Goal: Task Accomplishment & Management: Manage account settings

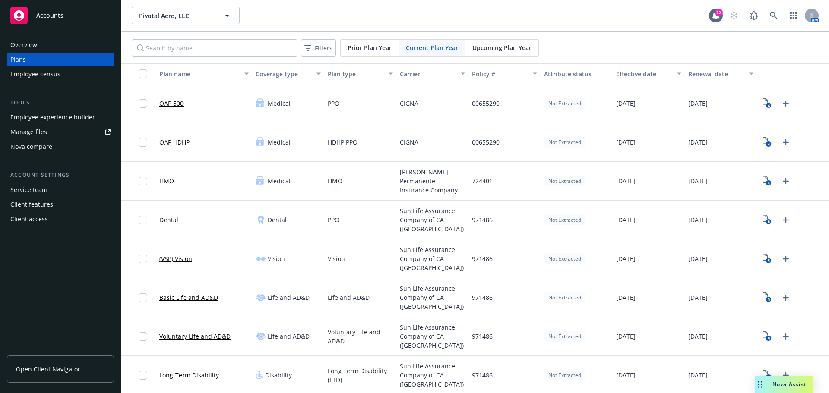
click at [45, 131] on div "Manage files" at bounding box center [28, 132] width 37 height 14
click at [58, 131] on link "Manage files" at bounding box center [60, 132] width 107 height 14
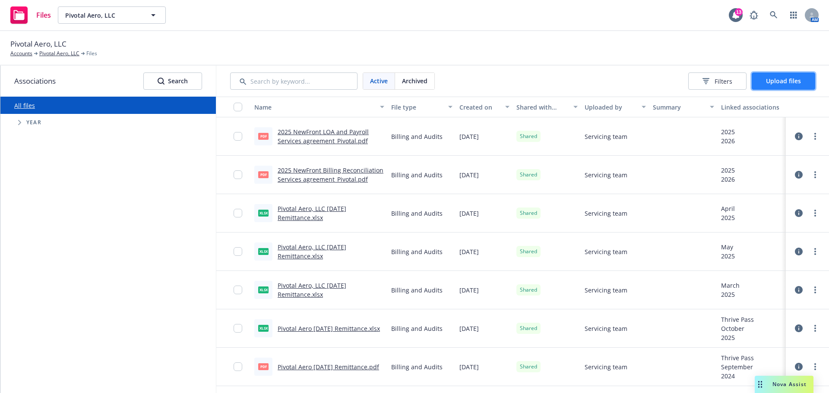
click at [783, 79] on span "Upload files" at bounding box center [783, 81] width 35 height 8
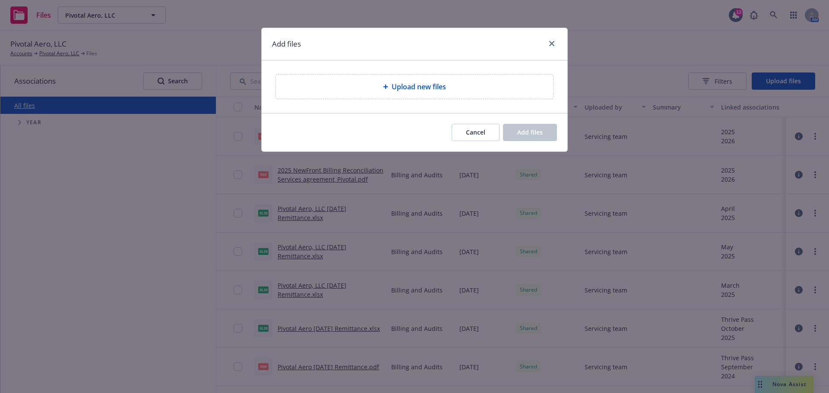
click at [442, 85] on span "Upload new files" at bounding box center [419, 87] width 54 height 10
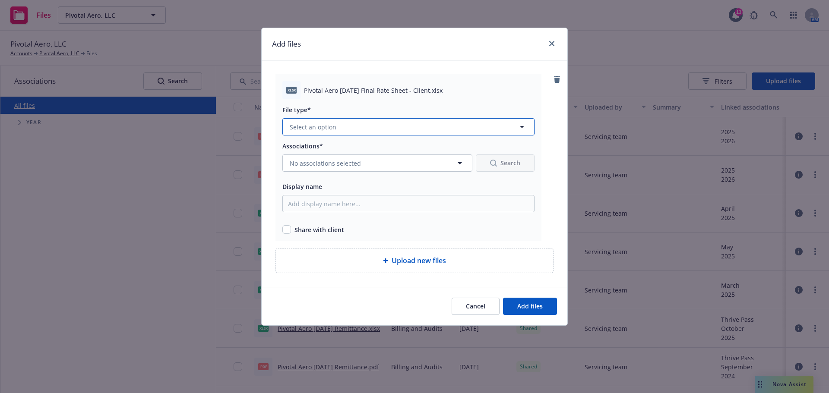
click at [326, 122] on button "Select an option" at bounding box center [408, 126] width 252 height 17
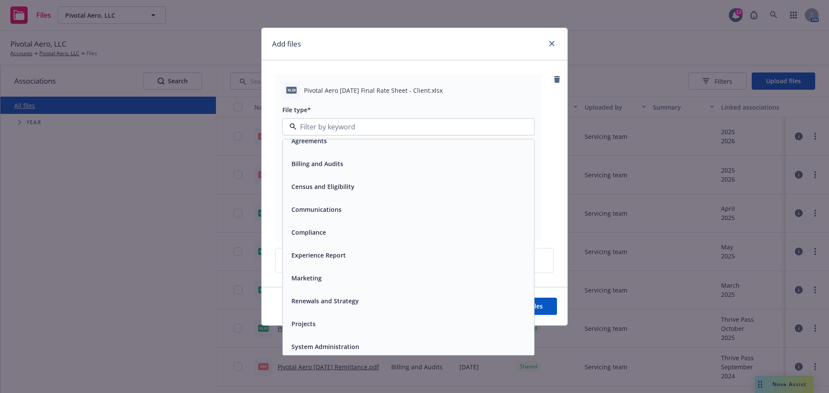
scroll to position [13, 0]
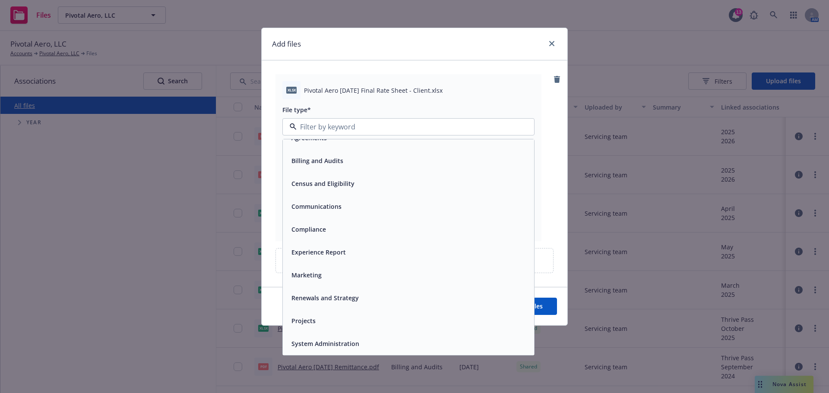
click at [347, 297] on span "Renewals and Strategy" at bounding box center [324, 298] width 67 height 9
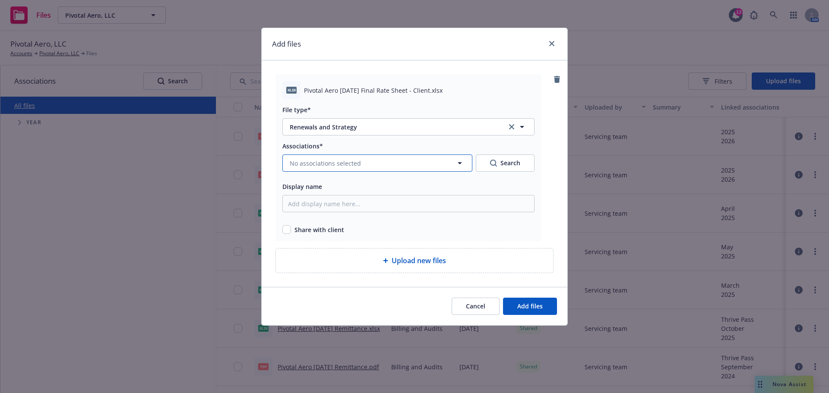
click at [396, 164] on button "No associations selected" at bounding box center [377, 163] width 190 height 17
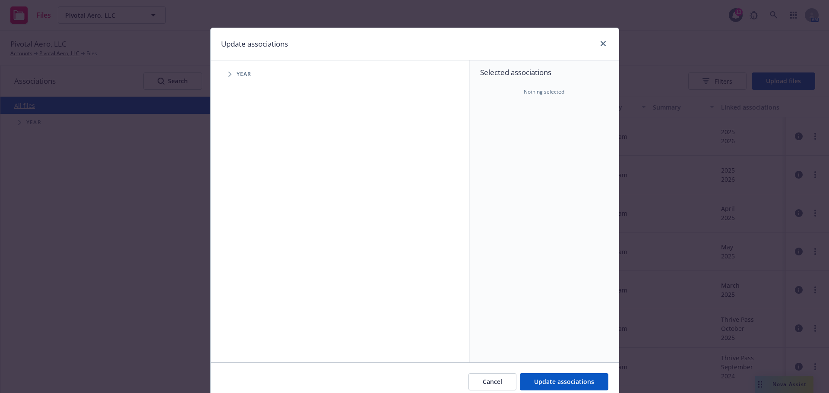
click at [231, 75] on span "Tree Example" at bounding box center [230, 74] width 14 height 14
click at [239, 214] on span "Tree Example" at bounding box center [241, 213] width 14 height 14
click at [250, 231] on span "Tree Example" at bounding box center [251, 231] width 14 height 14
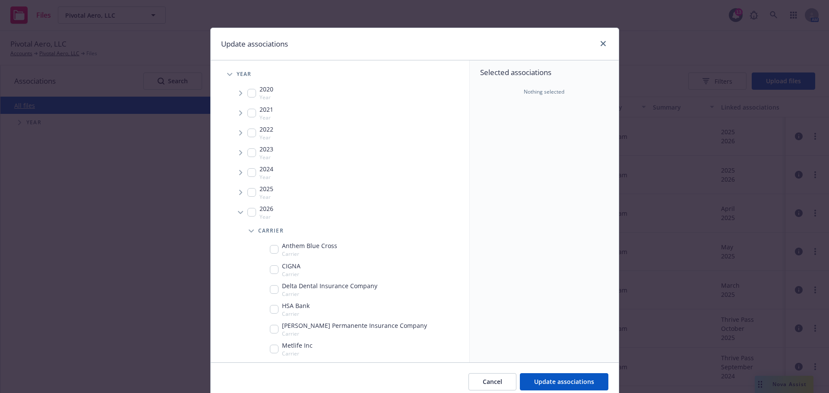
click at [247, 210] on input "Tree Example" at bounding box center [251, 212] width 9 height 9
checkbox input "true"
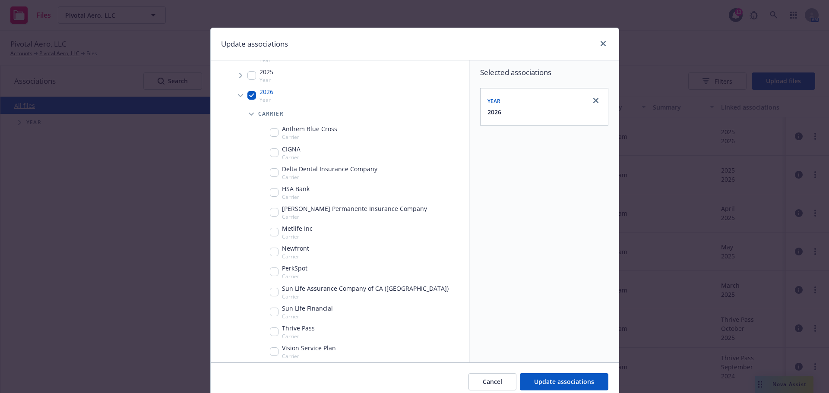
scroll to position [130, 0]
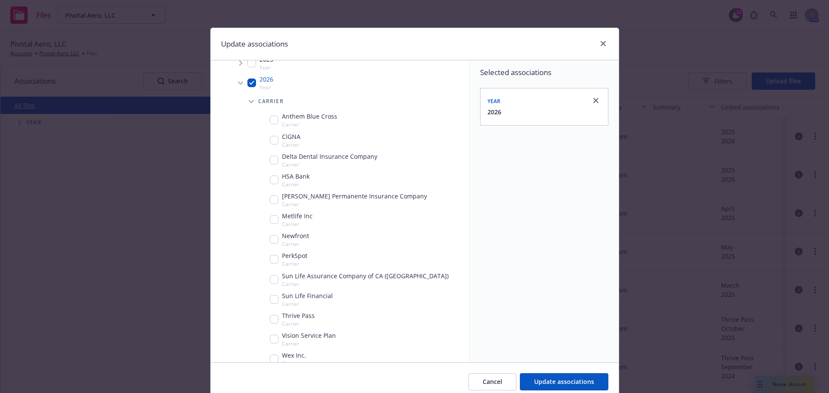
click at [271, 240] on input "Tree Example" at bounding box center [274, 239] width 9 height 9
checkbox input "true"
click at [557, 381] on span "Update associations" at bounding box center [564, 382] width 60 height 8
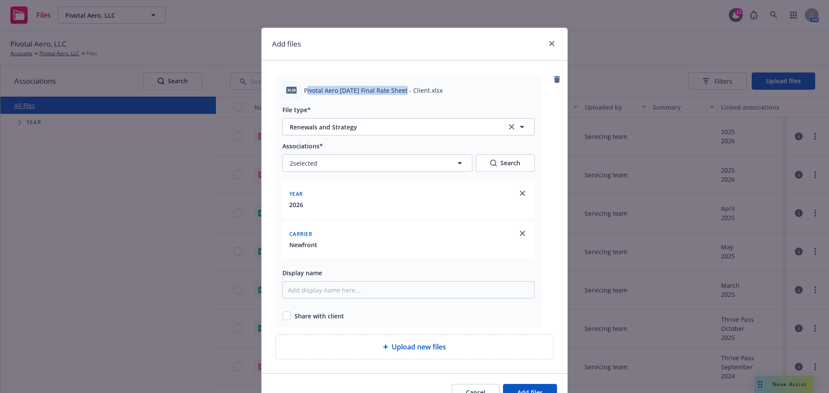
drag, startPoint x: 303, startPoint y: 93, endPoint x: 399, endPoint y: 93, distance: 96.3
click at [399, 93] on span "Pivotal Aero 1.1.26 Final Rate Sheet - Client.xlsx" at bounding box center [373, 90] width 139 height 9
copy span "ivotal Aero 1.1.26 Final Rate Sheet"
click at [343, 291] on input "Display name" at bounding box center [408, 290] width 252 height 17
paste input "ivotal Aero 1.1.26 Final Rate Sheet"
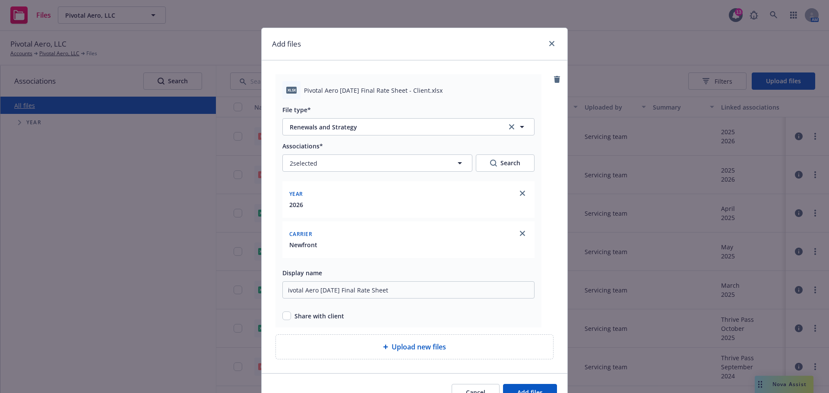
click at [297, 319] on span "Share with client" at bounding box center [319, 316] width 50 height 9
click at [284, 291] on input "ivotal Aero 1.1.26 Final Rate Sheet" at bounding box center [408, 290] width 252 height 17
type input "Pivotal Aero 1.1.26 Final Rate Sheet"
click at [283, 318] on input "checkbox" at bounding box center [286, 316] width 9 height 9
checkbox input "true"
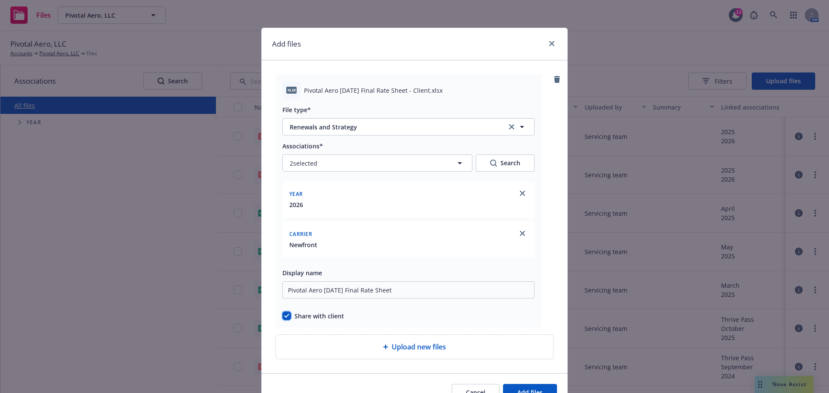
scroll to position [47, 0]
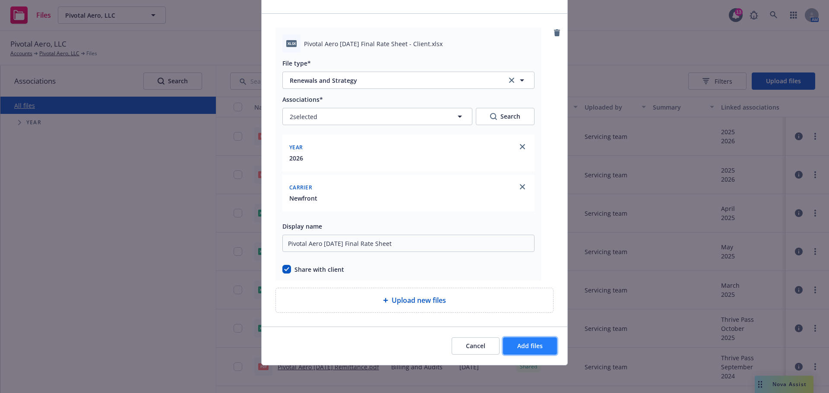
click at [528, 347] on span "Add files" at bounding box center [529, 346] width 25 height 8
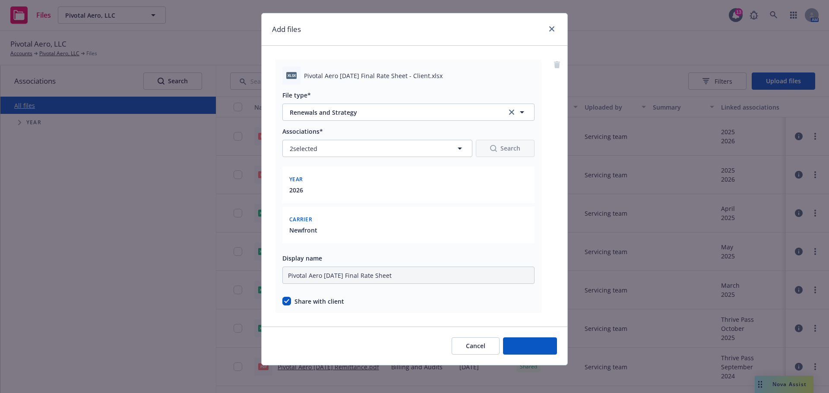
scroll to position [15, 0]
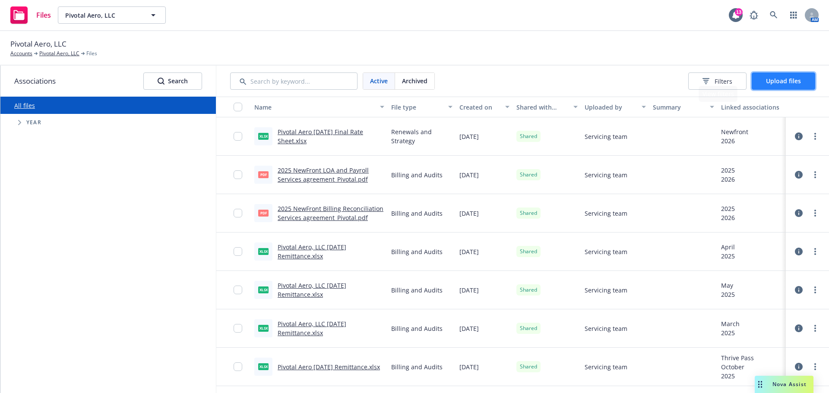
click at [801, 82] on button "Upload files" at bounding box center [783, 81] width 63 height 17
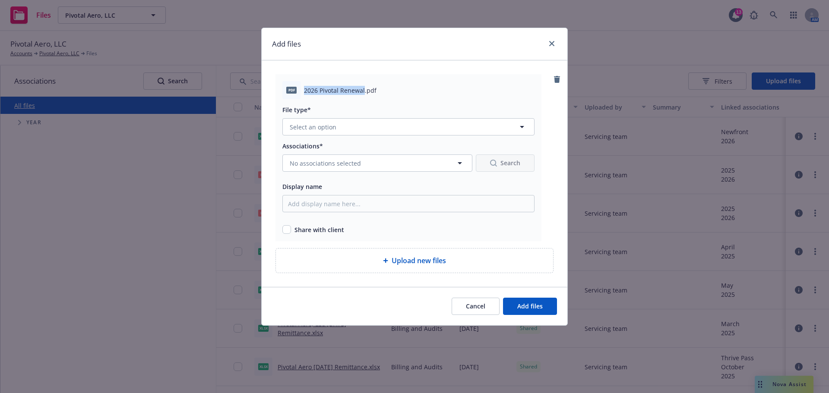
drag, startPoint x: 304, startPoint y: 93, endPoint x: 363, endPoint y: 94, distance: 58.7
click at [363, 94] on span "2026 Pivotal Renewal.pdf" at bounding box center [340, 90] width 73 height 9
copy span "2026 Pivotal Renewal"
click at [354, 125] on button "Select an option" at bounding box center [408, 126] width 252 height 17
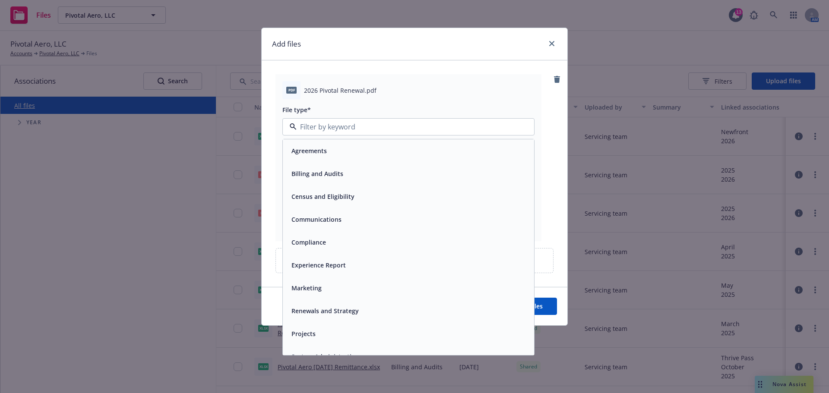
click at [350, 307] on span "Renewals and Strategy" at bounding box center [324, 311] width 67 height 9
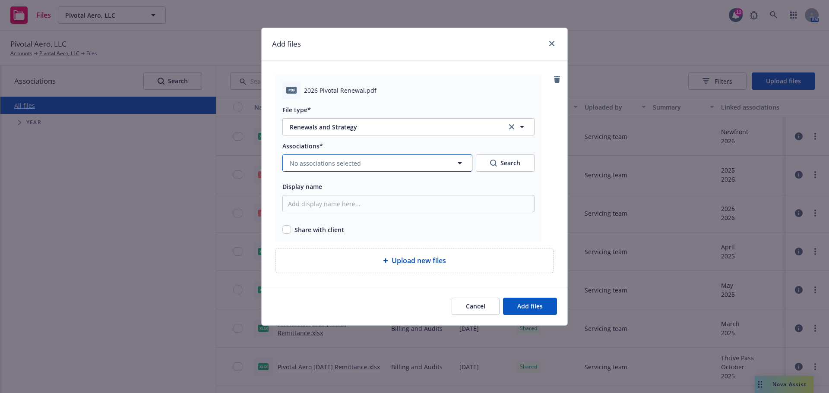
click at [315, 162] on span "No associations selected" at bounding box center [325, 163] width 71 height 9
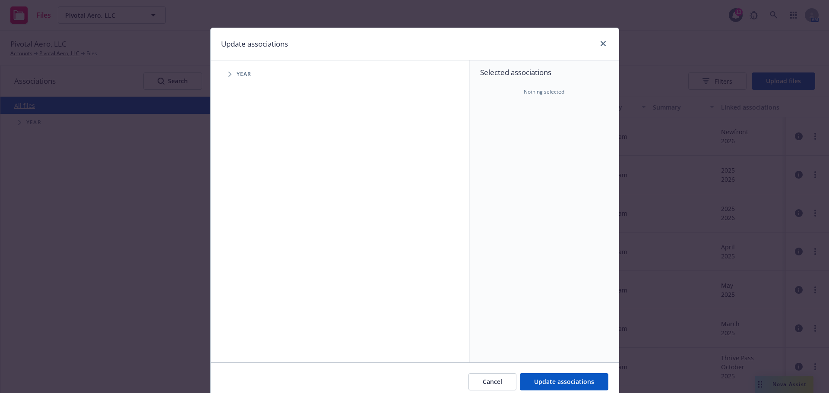
click at [237, 74] on span "Year" at bounding box center [244, 74] width 15 height 5
click at [228, 73] on span "Tree Example" at bounding box center [230, 74] width 14 height 14
click at [239, 212] on icon "Tree Example" at bounding box center [240, 212] width 3 height 5
click at [247, 213] on input "Tree Example" at bounding box center [251, 212] width 9 height 9
checkbox input "true"
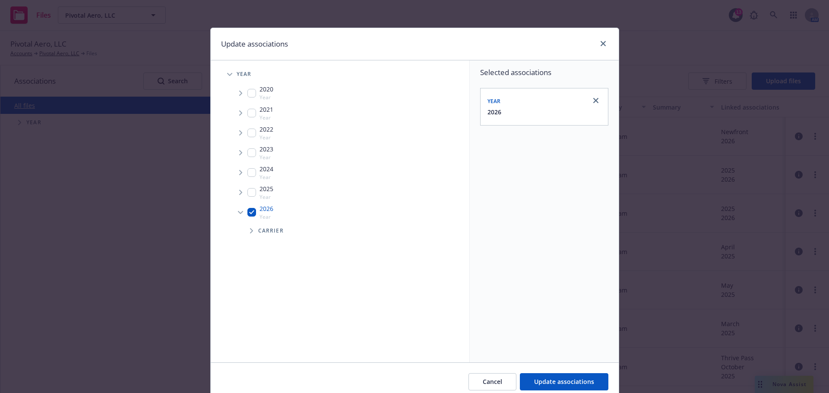
drag, startPoint x: 246, startPoint y: 232, endPoint x: 253, endPoint y: 235, distance: 7.7
click at [246, 232] on span "Tree Example" at bounding box center [251, 231] width 14 height 14
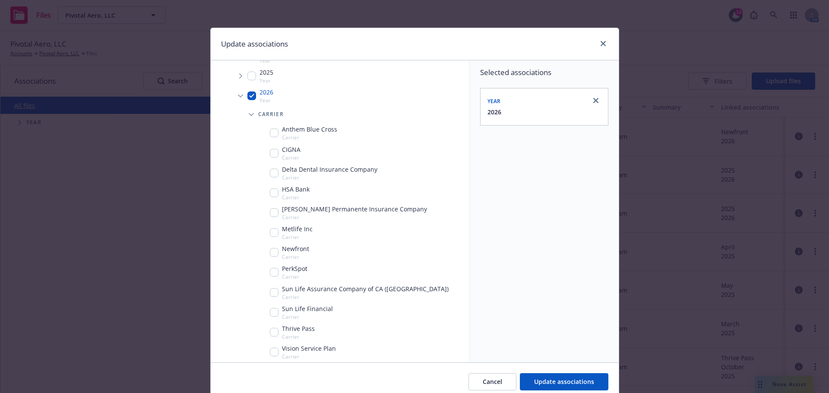
scroll to position [130, 0]
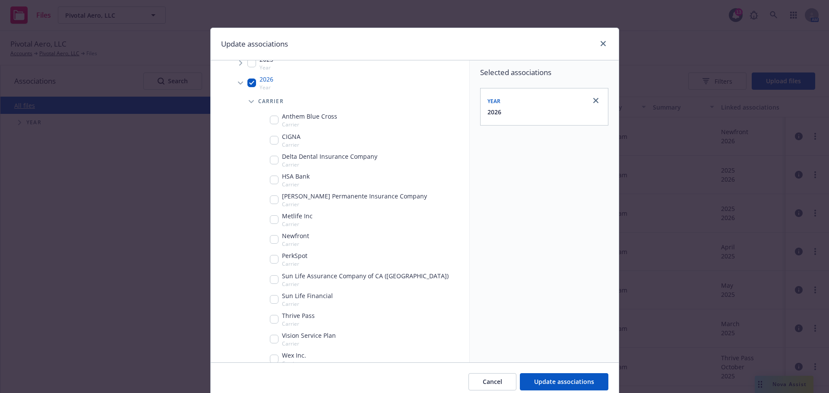
click at [274, 238] on input "Tree Example" at bounding box center [274, 239] width 9 height 9
checkbox input "true"
click at [578, 377] on button "Update associations" at bounding box center [564, 381] width 89 height 17
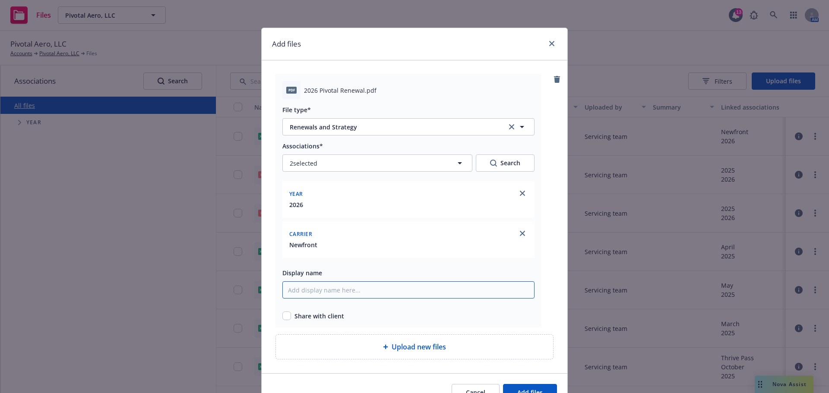
click at [350, 289] on input "Display name" at bounding box center [408, 290] width 252 height 17
paste input "2026 Pivotal Renewal"
type input "2026 Pivotal Renewal"
click at [287, 317] on input "checkbox" at bounding box center [286, 316] width 9 height 9
checkbox input "true"
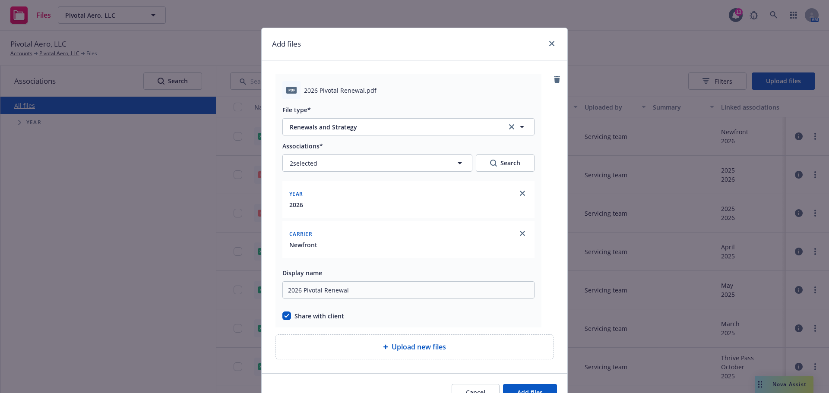
click at [476, 346] on div "Upload new files" at bounding box center [414, 347] width 263 height 10
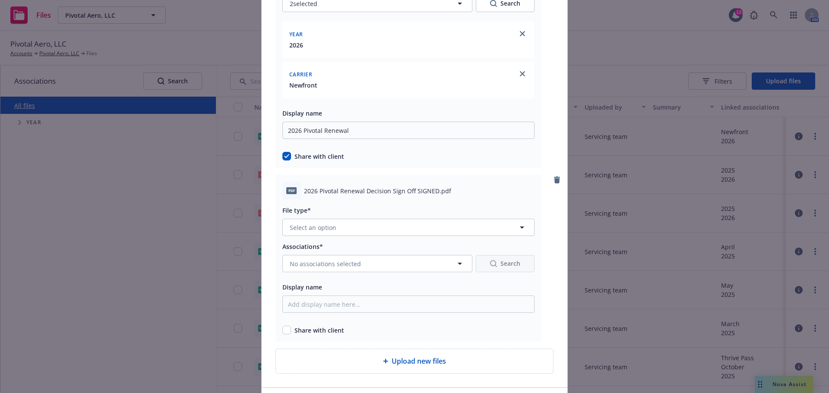
scroll to position [221, 0]
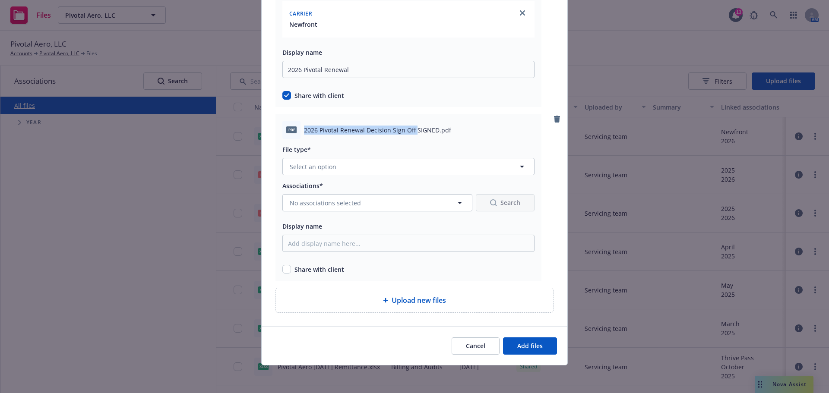
drag, startPoint x: 300, startPoint y: 131, endPoint x: 411, endPoint y: 136, distance: 110.6
click at [411, 136] on div "pdf 2026 Pivotal Renewal Decision Sign Off SIGNED.pdf" at bounding box center [408, 130] width 252 height 18
copy span "2026 Pivotal Renewal Decision Sign Off"
click at [322, 248] on input "Display name" at bounding box center [408, 243] width 252 height 17
paste input "2026 Pivotal Renewal Decision Sign Off"
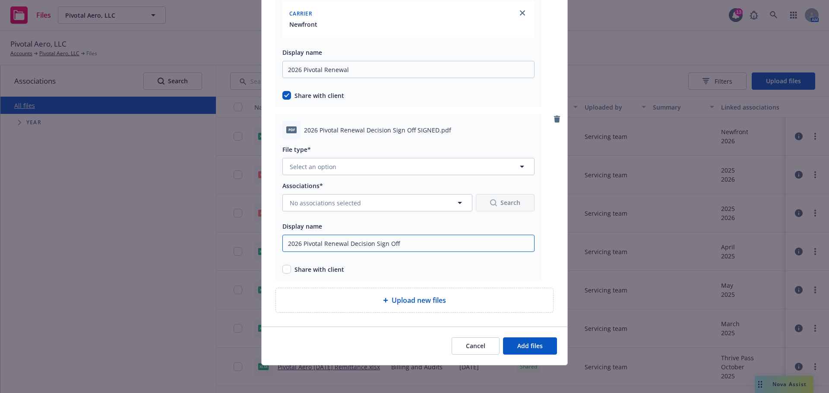
type input "2026 Pivotal Renewal Decision Sign Off"
click at [283, 267] on input "checkbox" at bounding box center [286, 269] width 9 height 9
checkbox input "true"
click at [327, 202] on span "No associations selected" at bounding box center [325, 203] width 71 height 9
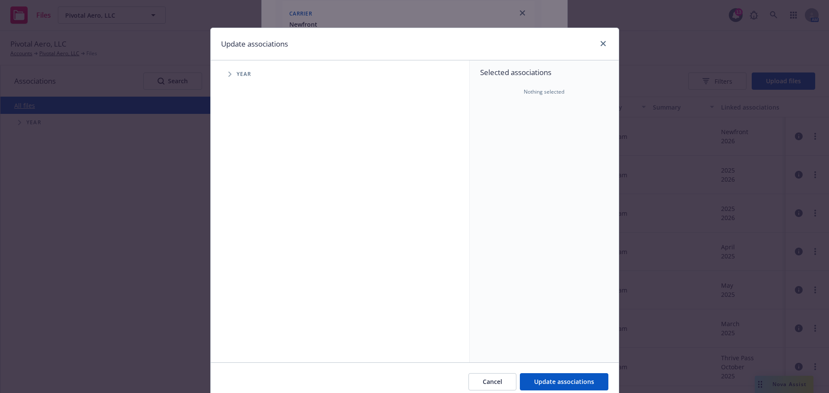
click at [232, 76] on span "Tree Example" at bounding box center [230, 74] width 14 height 14
click at [239, 212] on icon "Tree Example" at bounding box center [240, 212] width 3 height 5
click at [248, 213] on input "Tree Example" at bounding box center [251, 212] width 9 height 9
checkbox input "true"
click at [250, 232] on icon "Tree Example" at bounding box center [251, 230] width 3 height 5
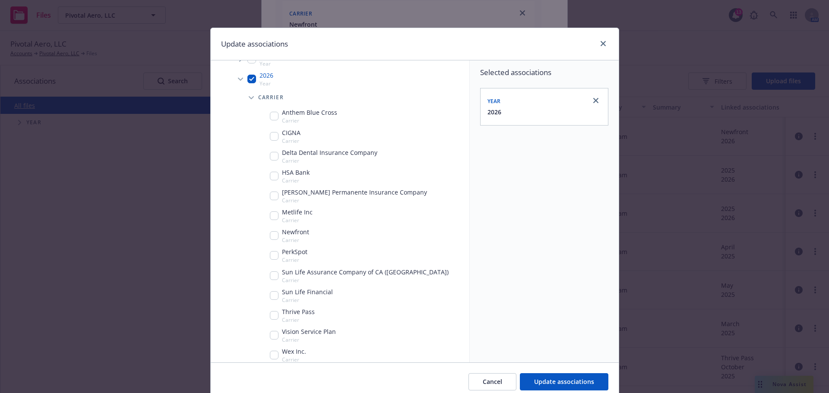
scroll to position [141, 0]
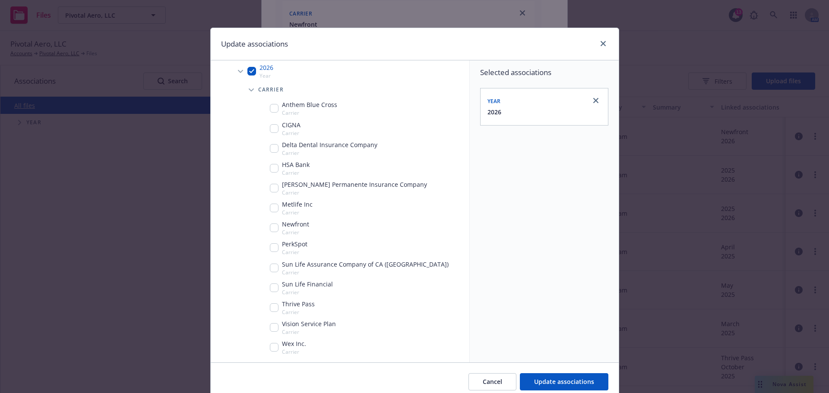
click at [274, 226] on input "Tree Example" at bounding box center [274, 228] width 9 height 9
checkbox input "true"
click at [554, 384] on span "Update associations" at bounding box center [564, 382] width 60 height 8
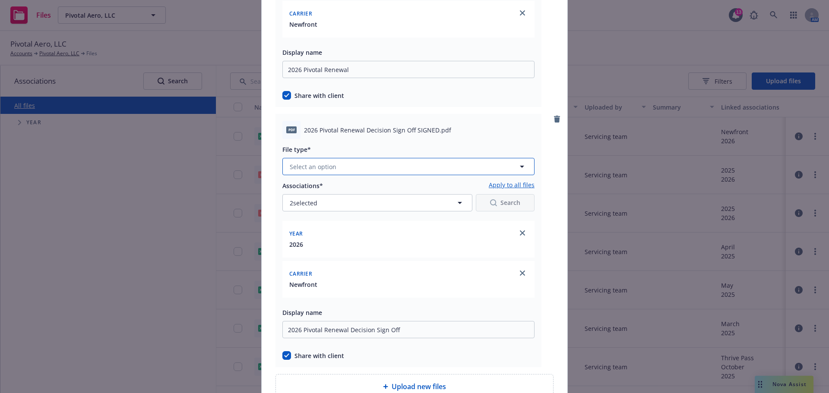
click at [348, 171] on button "Select an option" at bounding box center [408, 166] width 252 height 17
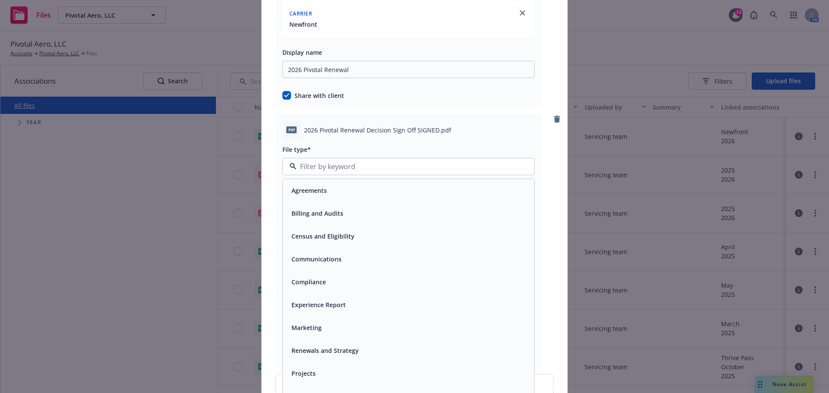
click at [348, 346] on span "Renewals and Strategy" at bounding box center [324, 350] width 67 height 9
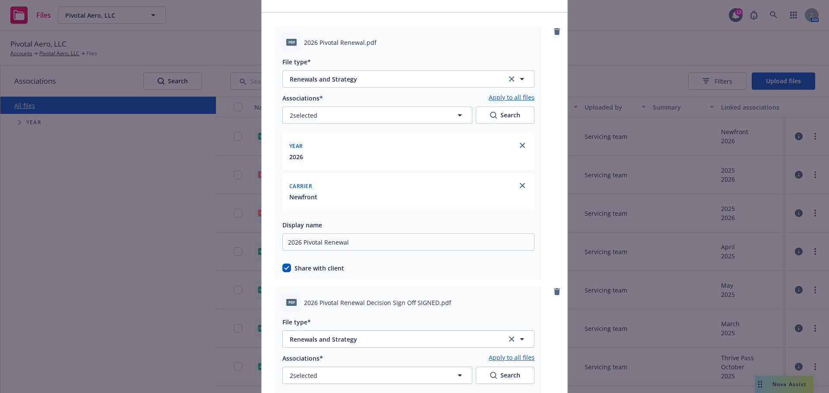
scroll to position [307, 0]
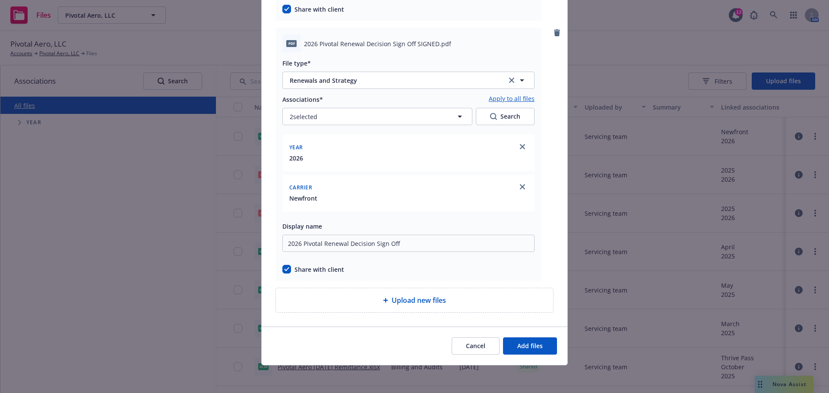
drag, startPoint x: 410, startPoint y: 18, endPoint x: 475, endPoint y: 22, distance: 64.9
click at [532, 342] on span "Add files" at bounding box center [529, 346] width 25 height 8
